Goal: Information Seeking & Learning: Check status

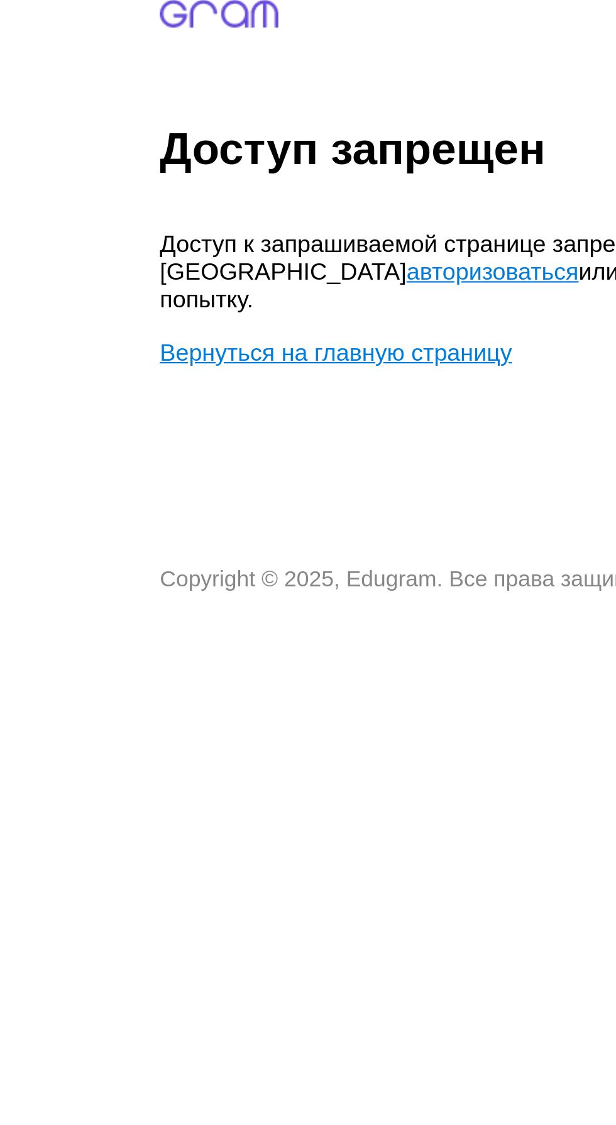
click at [237, 175] on link "авторизоваться" at bounding box center [275, 176] width 77 height 12
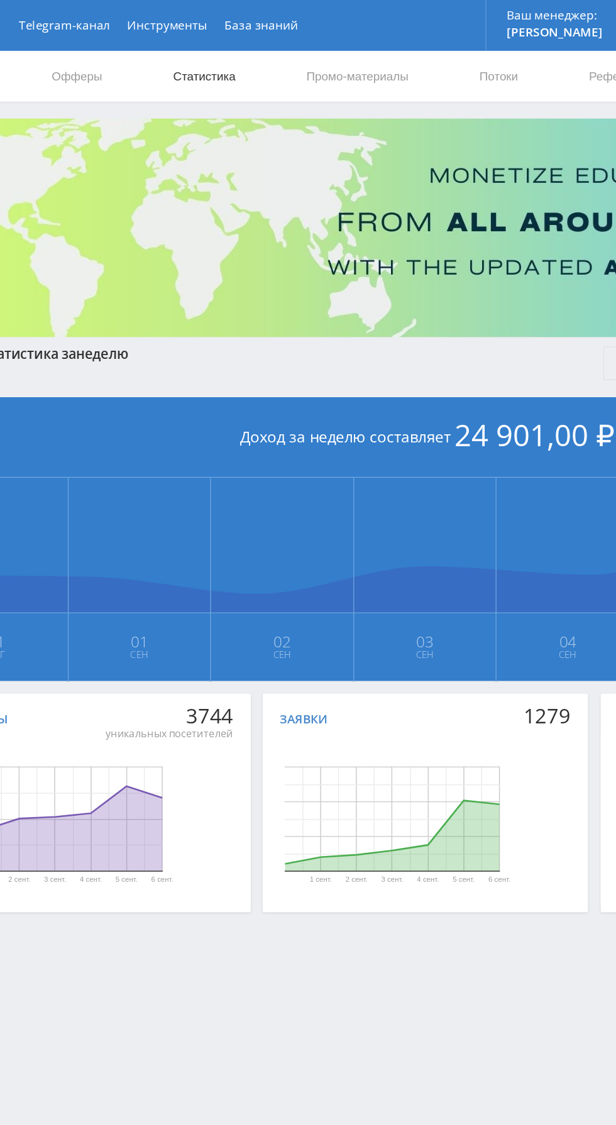
click at [230, 41] on link "Статистика" at bounding box center [212, 57] width 49 height 38
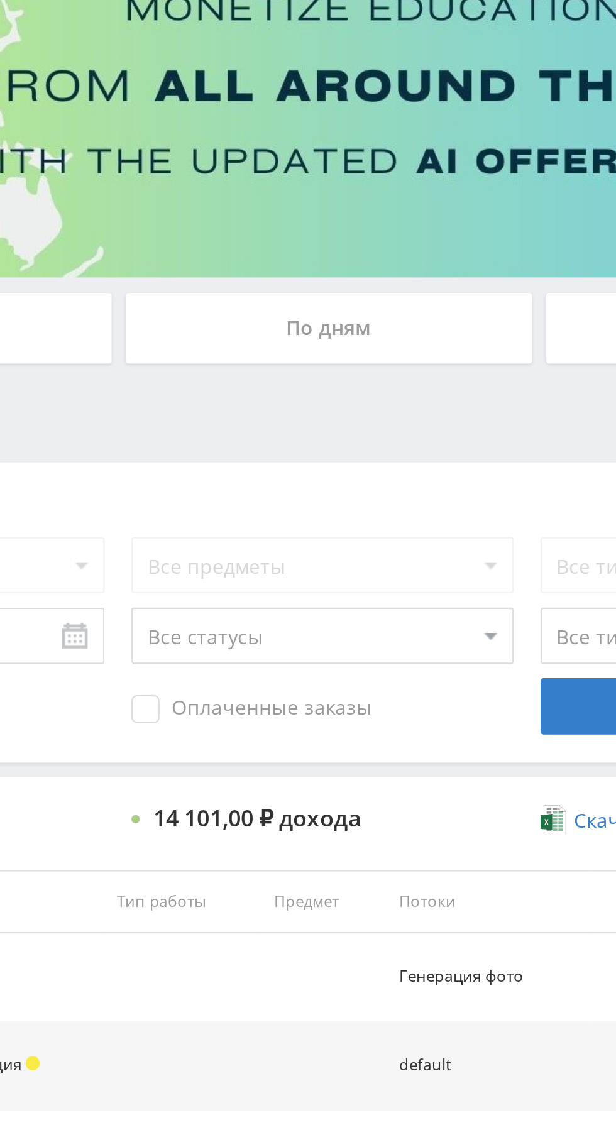
click at [508, 274] on div "По дням" at bounding box center [470, 272] width 181 height 31
click at [0, 0] on input "По дням" at bounding box center [0, 0] width 0 height 0
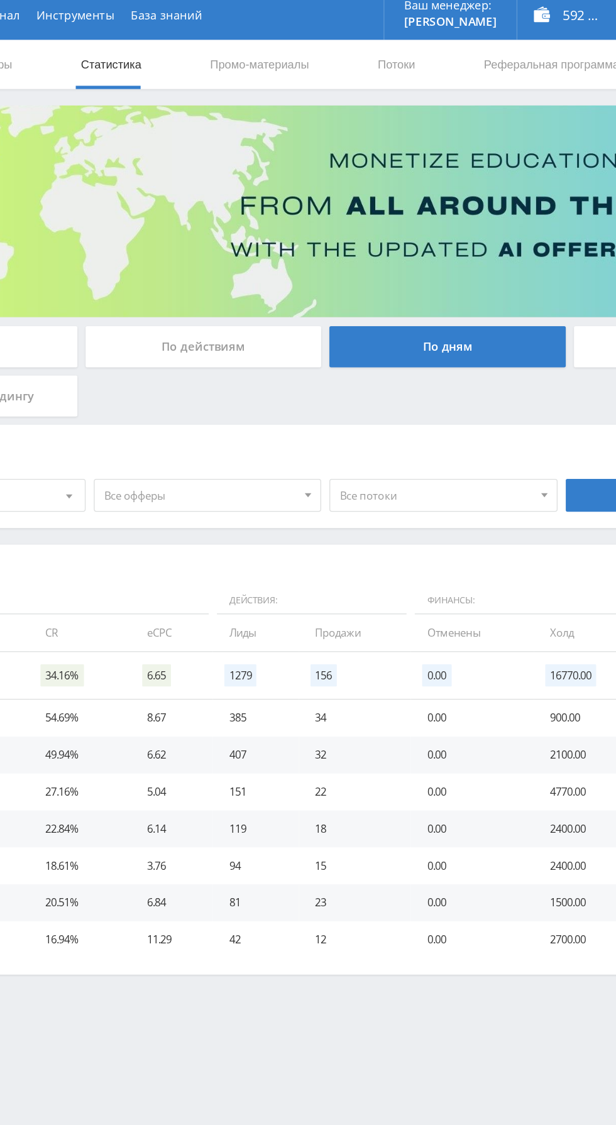
click at [317, 390] on span "Все офферы" at bounding box center [281, 386] width 147 height 24
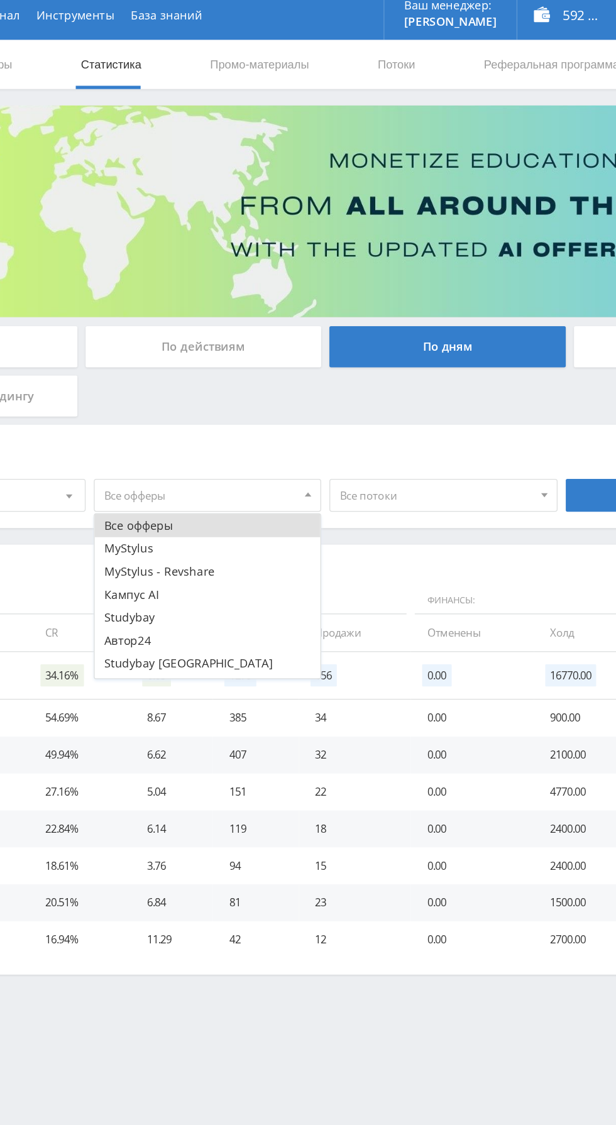
scroll to position [15, 0]
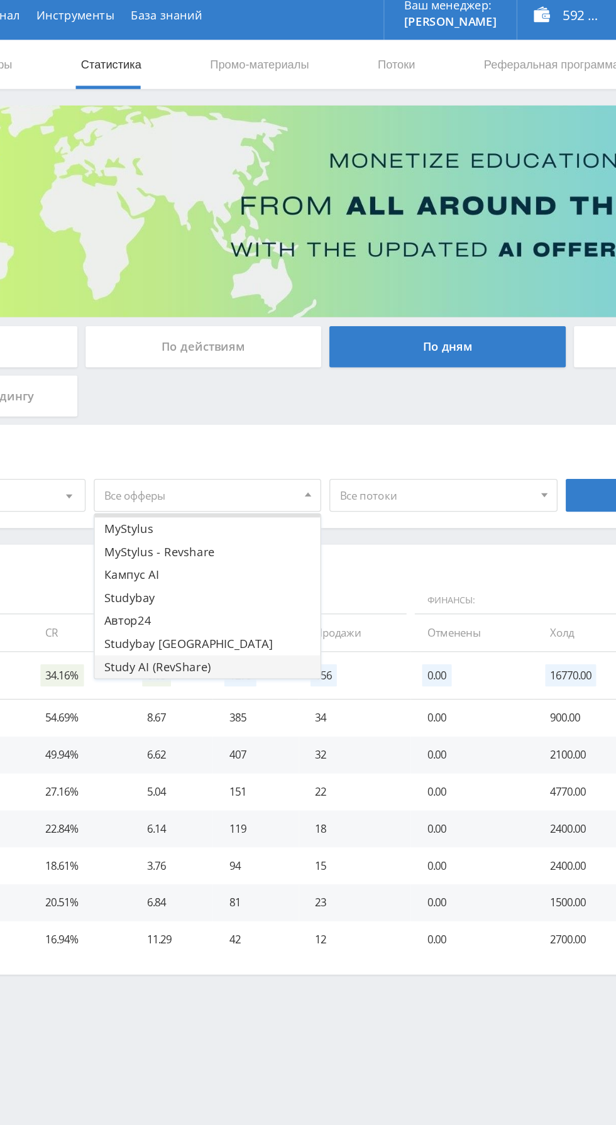
click at [295, 517] on button "Study AI (RevShare)" at bounding box center [286, 518] width 173 height 18
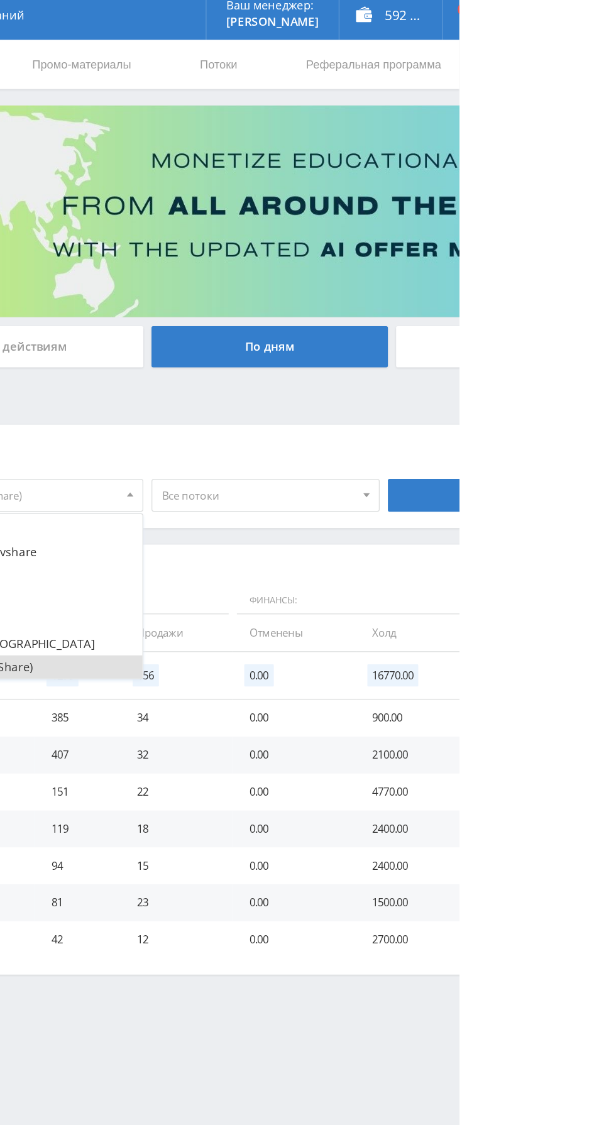
scroll to position [0, 0]
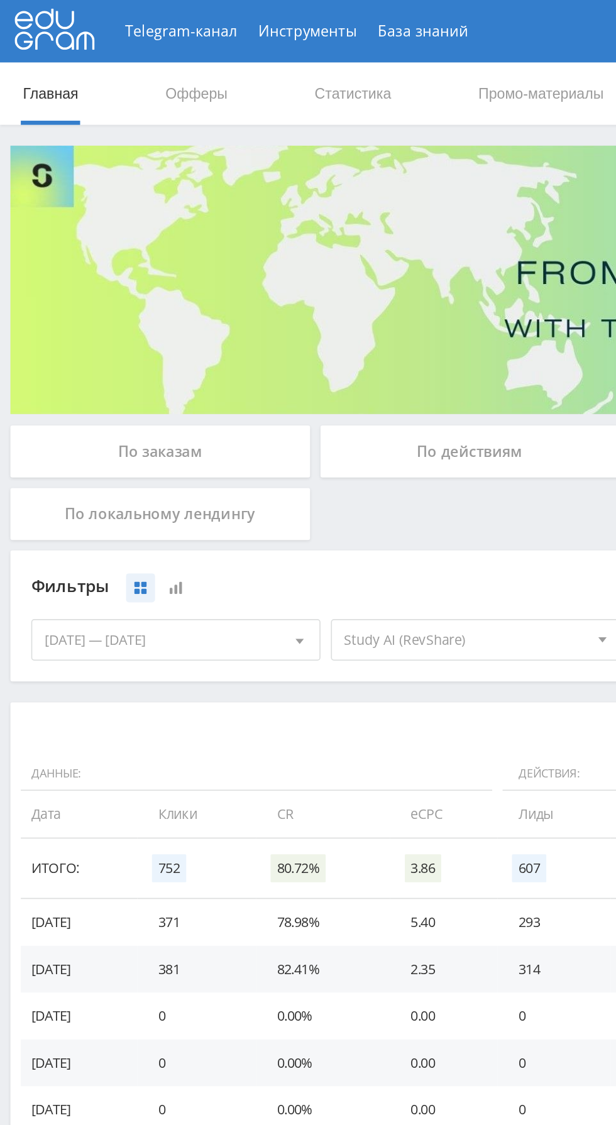
click at [132, 276] on div "По заказам" at bounding box center [96, 272] width 181 height 31
click at [0, 0] on input "По заказам" at bounding box center [0, 0] width 0 height 0
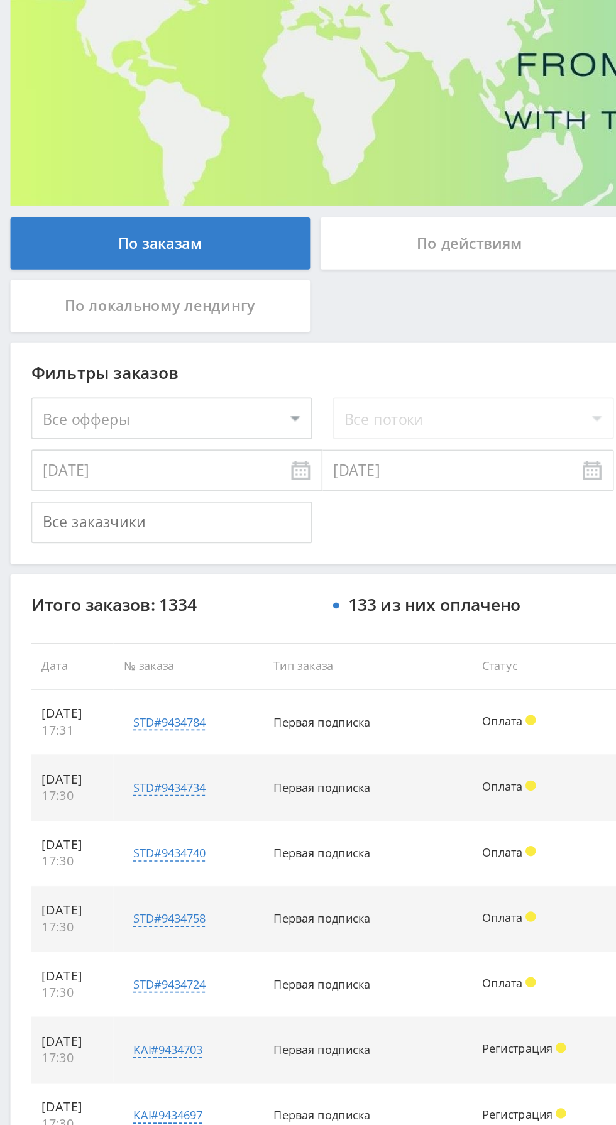
click at [155, 373] on select "Все офферы MyStylus MyStylus - Revshare Кампус AI Studybay Автор24 Studybay Bra…" at bounding box center [104, 378] width 170 height 25
select select "376"
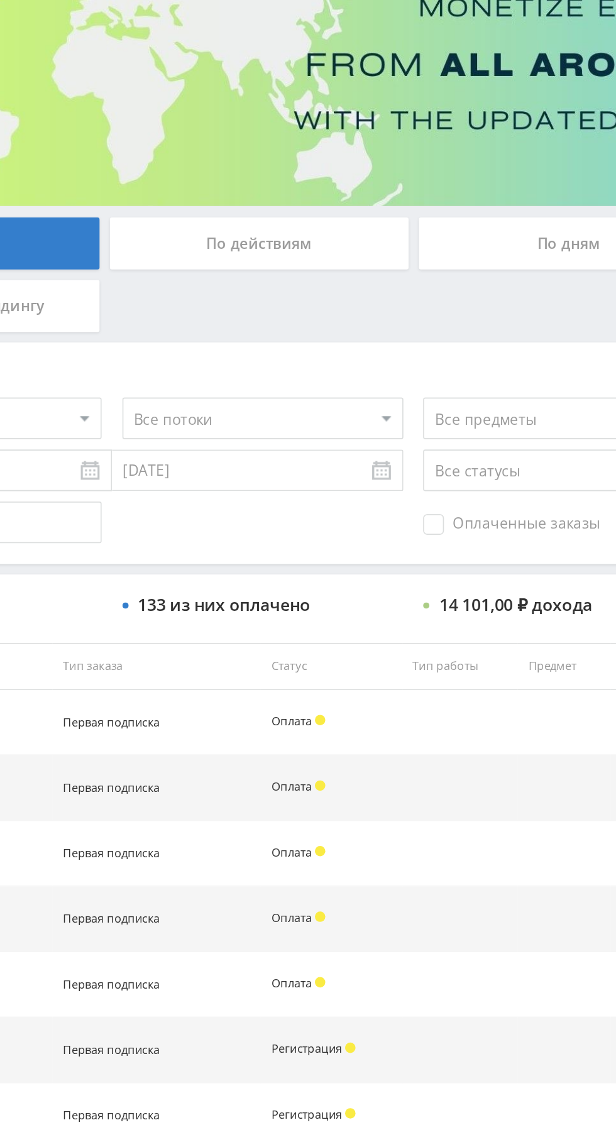
click at [415, 442] on span "Оплаченные заказы" at bounding box center [436, 442] width 107 height 13
click at [0, 0] on input "Оплаченные заказы" at bounding box center [0, 0] width 0 height 0
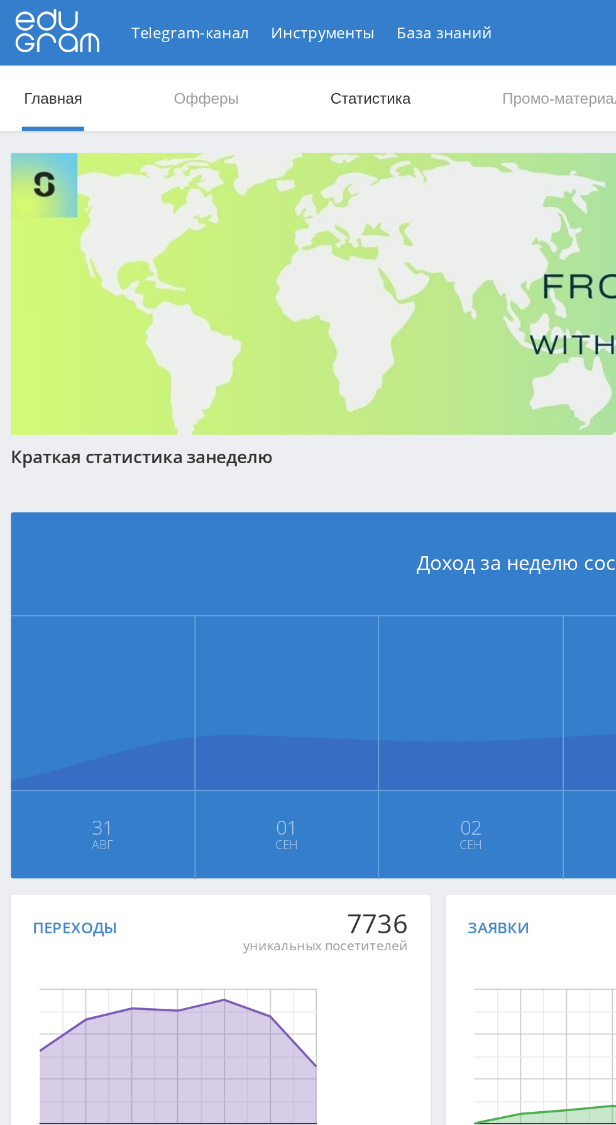
click at [225, 55] on link "Статистика" at bounding box center [212, 57] width 49 height 38
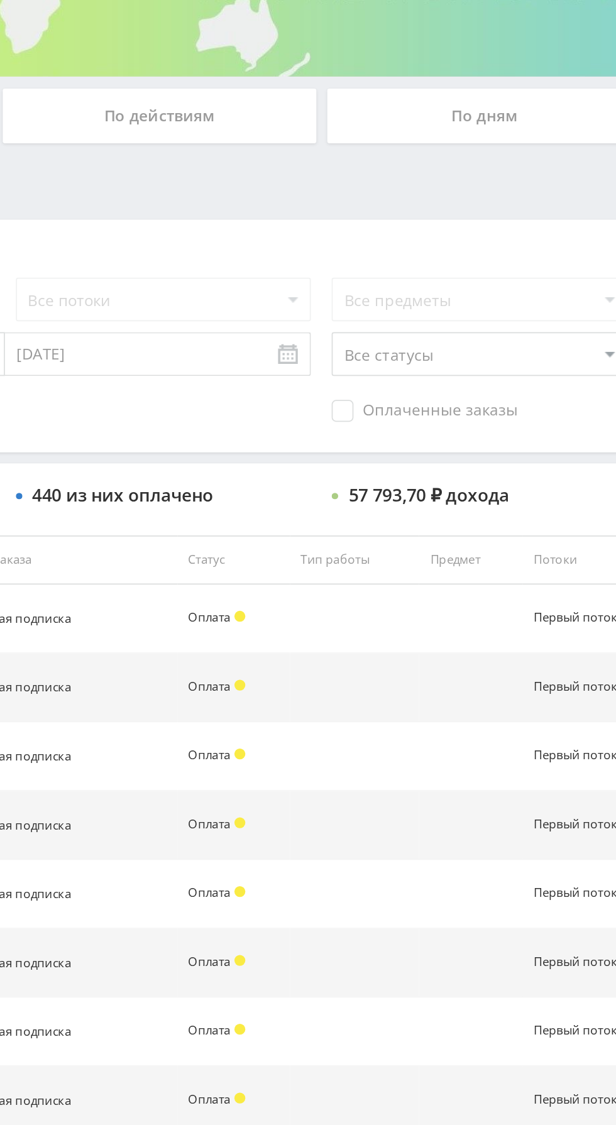
click at [477, 277] on div "По дням" at bounding box center [470, 272] width 181 height 31
click at [0, 0] on input "По дням" at bounding box center [0, 0] width 0 height 0
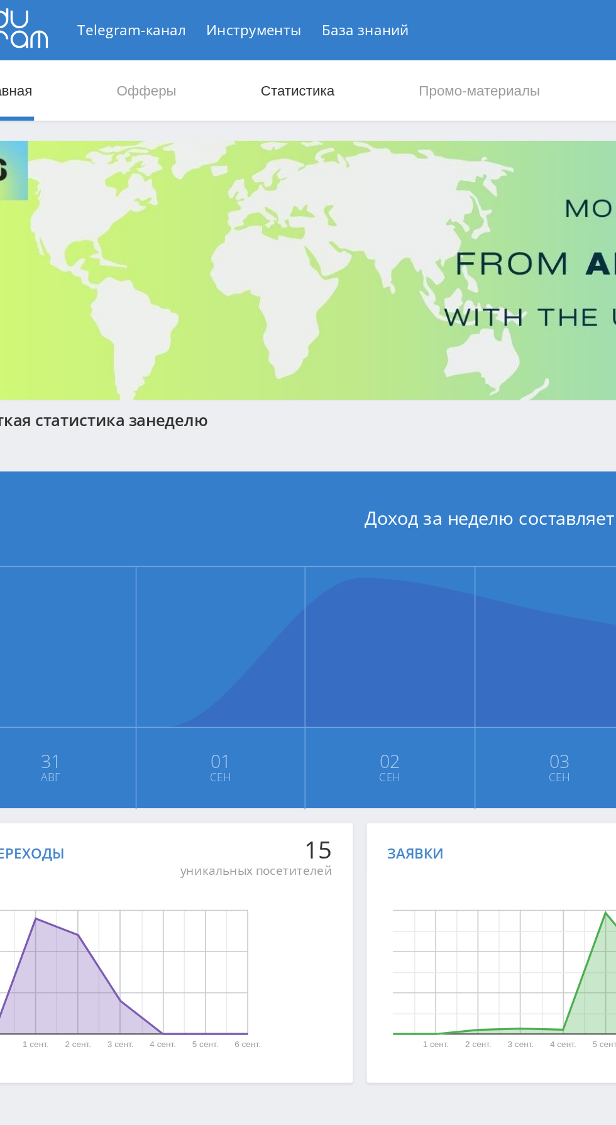
click at [229, 54] on link "Статистика" at bounding box center [212, 57] width 49 height 38
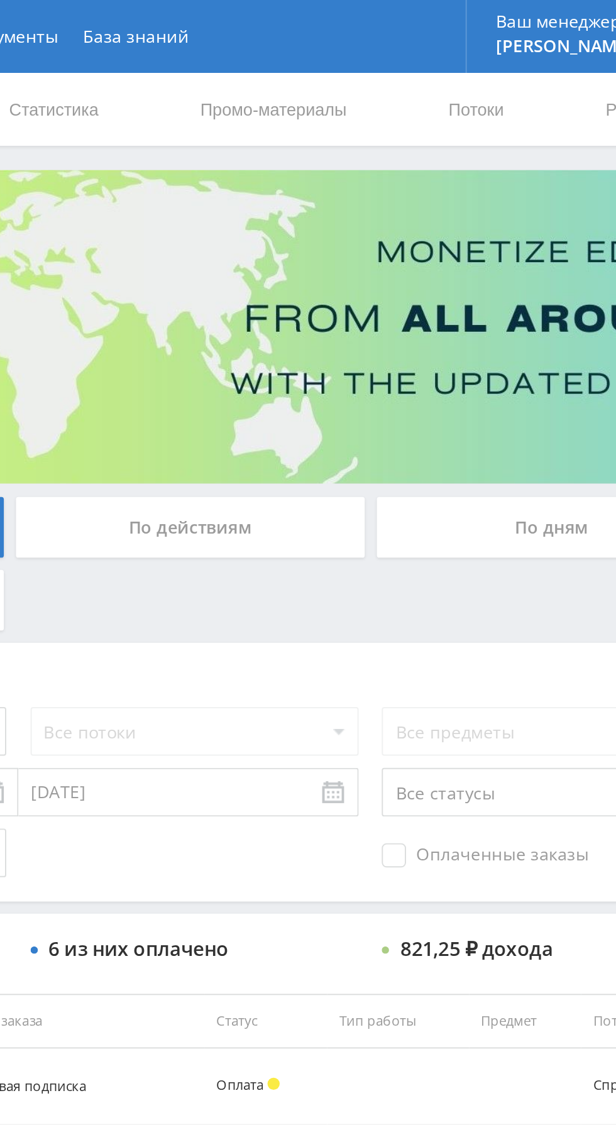
click at [462, 271] on div "По дням" at bounding box center [470, 272] width 181 height 31
click at [0, 0] on input "По дням" at bounding box center [0, 0] width 0 height 0
